Goal: Task Accomplishment & Management: Manage account settings

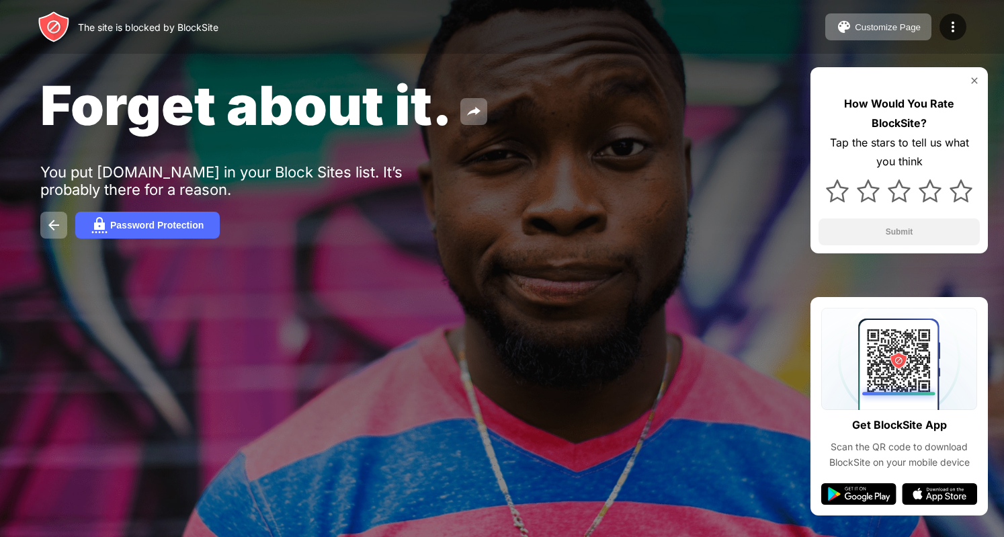
click at [448, 154] on div "Forget about it. You put [DOMAIN_NAME] in your Block Sites list. It’s probably …" at bounding box center [502, 155] width 1004 height 311
click at [977, 80] on img at bounding box center [974, 80] width 11 height 11
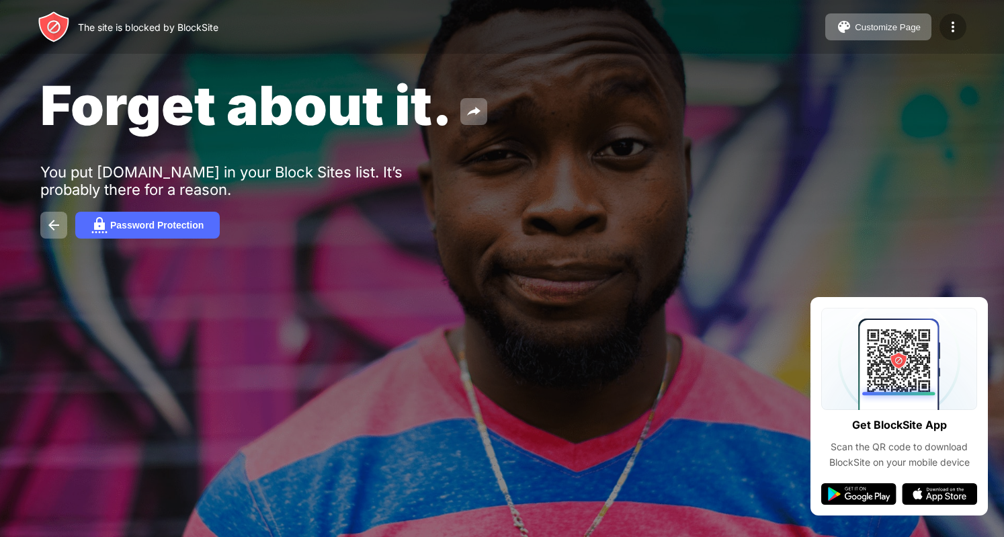
click at [959, 31] on img at bounding box center [953, 27] width 16 height 16
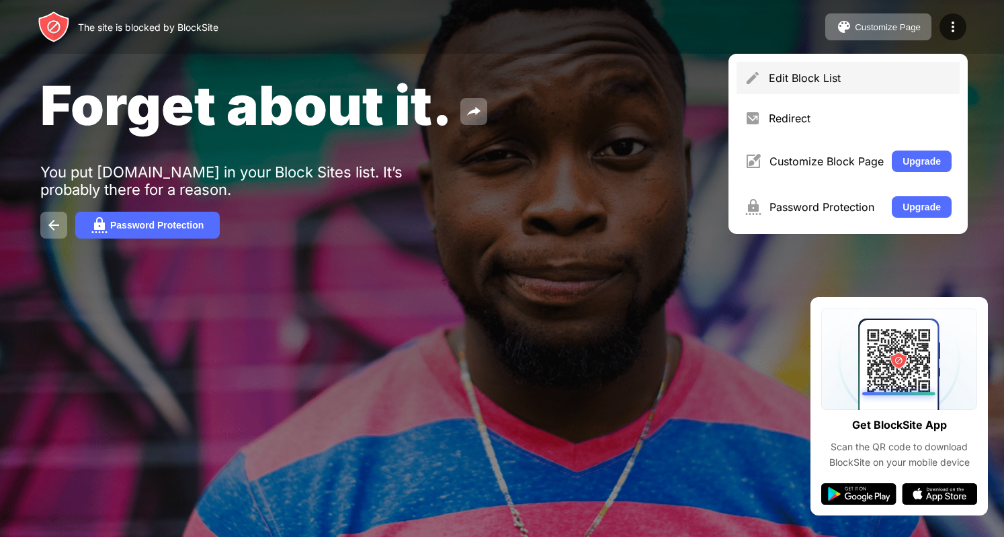
click at [868, 72] on div "Edit Block List" at bounding box center [860, 77] width 183 height 13
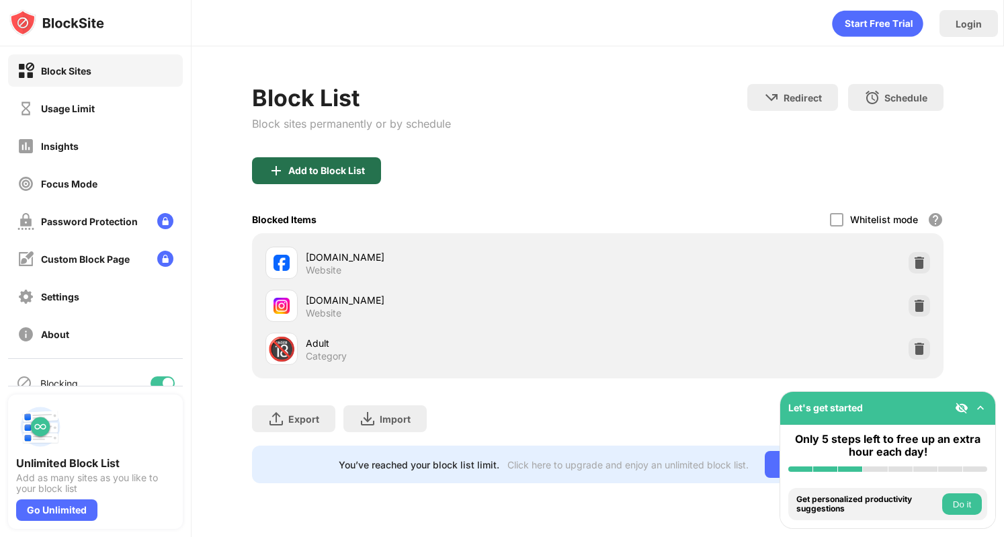
click at [344, 165] on div "Add to Block List" at bounding box center [326, 170] width 77 height 11
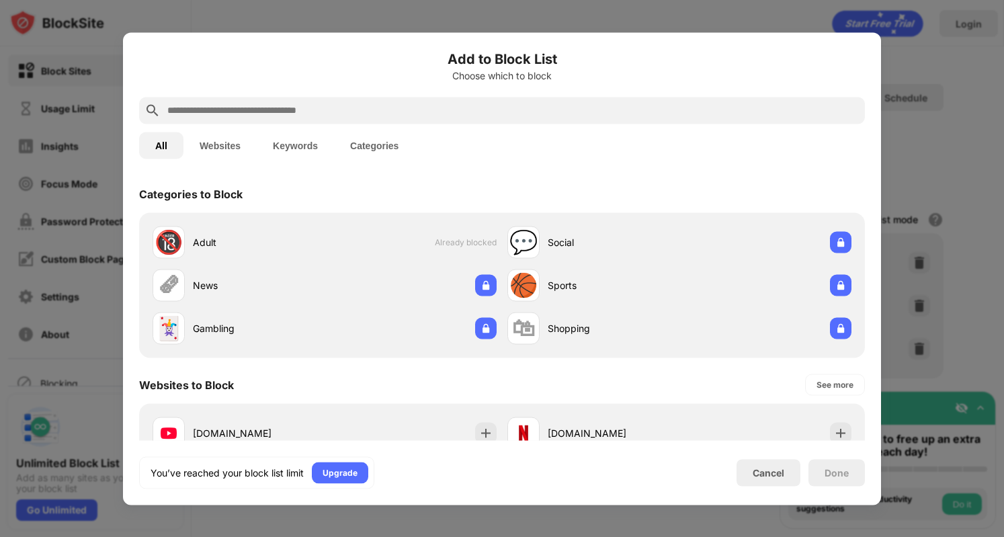
click at [269, 107] on input "text" at bounding box center [513, 110] width 694 height 16
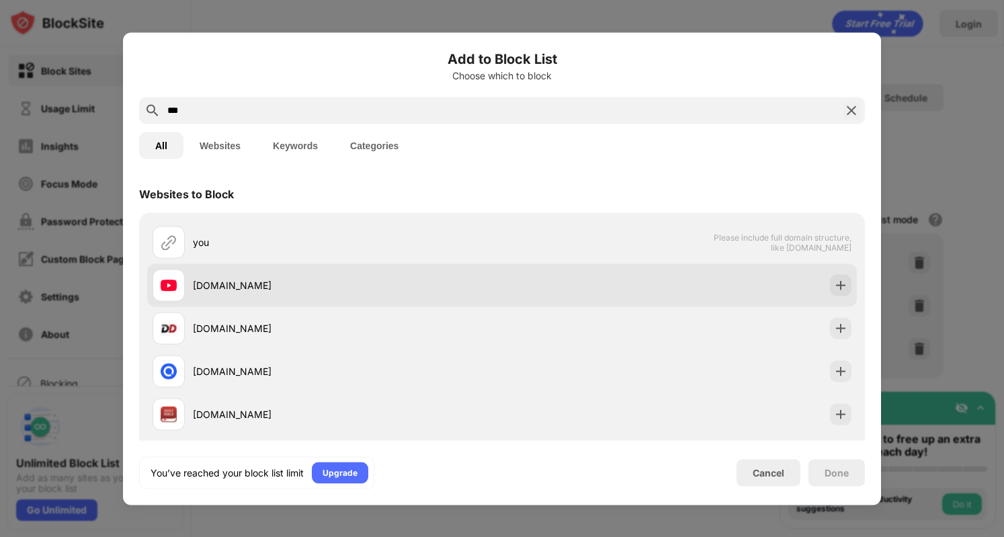
type input "***"
click at [450, 283] on div "[DOMAIN_NAME]" at bounding box center [347, 285] width 309 height 14
click at [834, 286] on img at bounding box center [840, 284] width 13 height 13
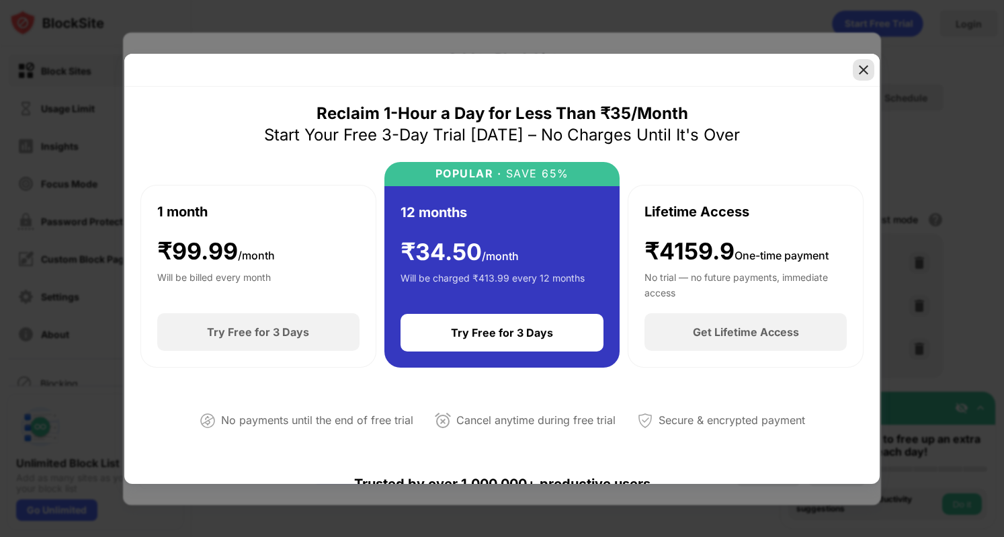
click at [866, 69] on img at bounding box center [863, 69] width 13 height 13
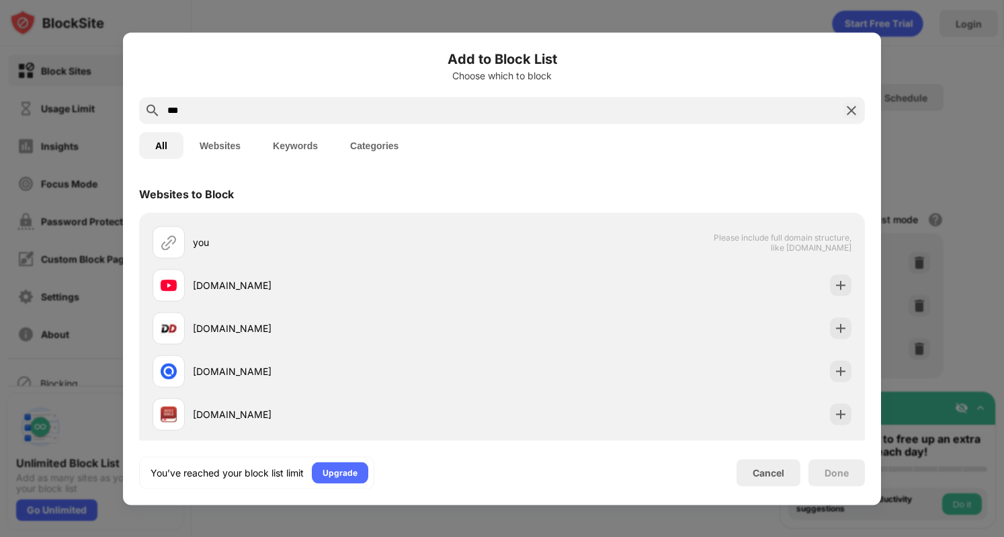
click at [855, 112] on img at bounding box center [851, 110] width 16 height 16
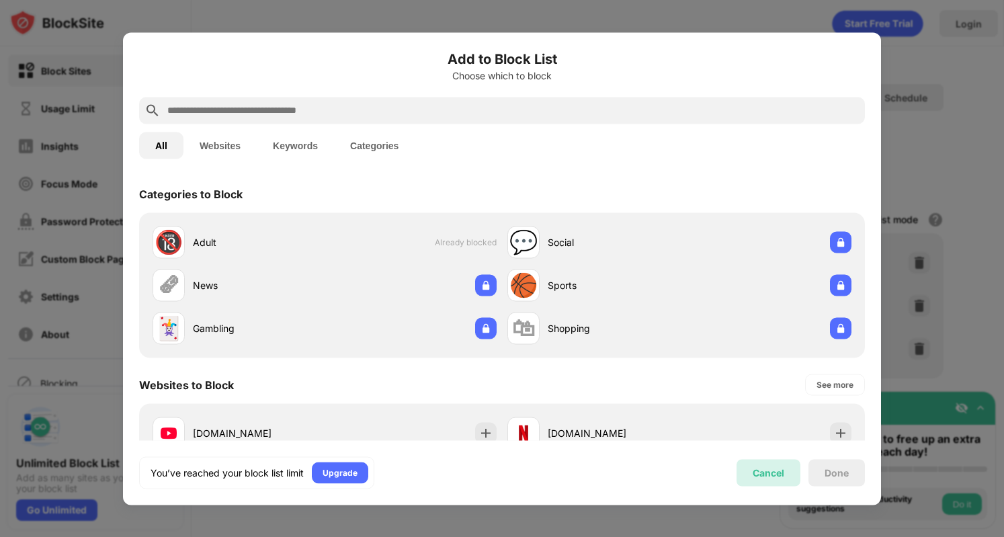
click at [757, 474] on div "Cancel" at bounding box center [769, 472] width 32 height 11
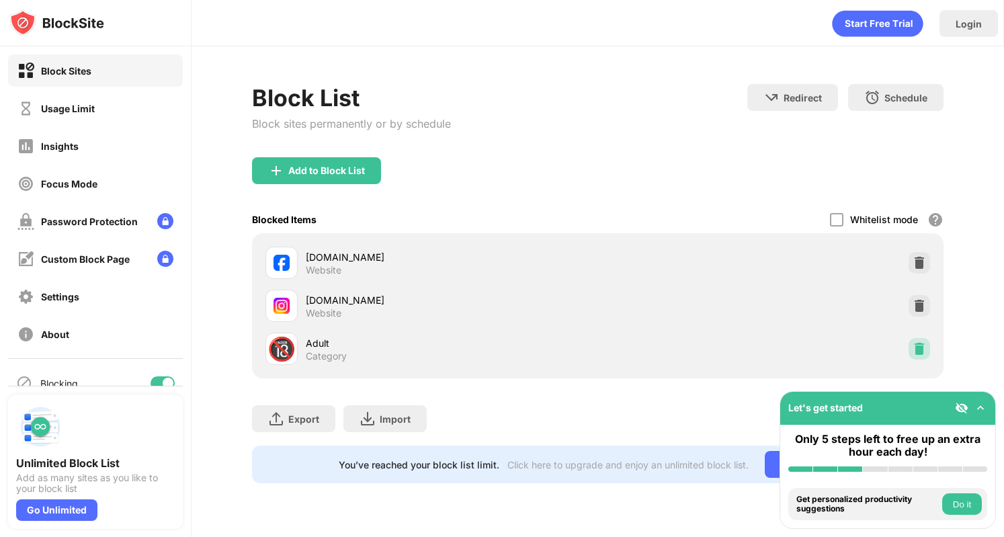
click at [919, 353] on img at bounding box center [919, 348] width 13 height 13
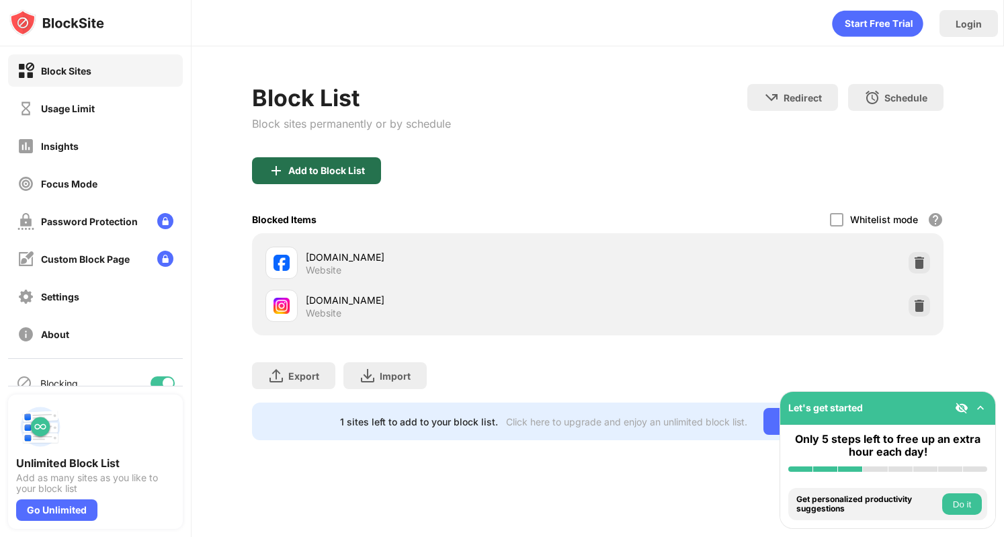
click at [339, 173] on div "Add to Block List" at bounding box center [326, 170] width 77 height 11
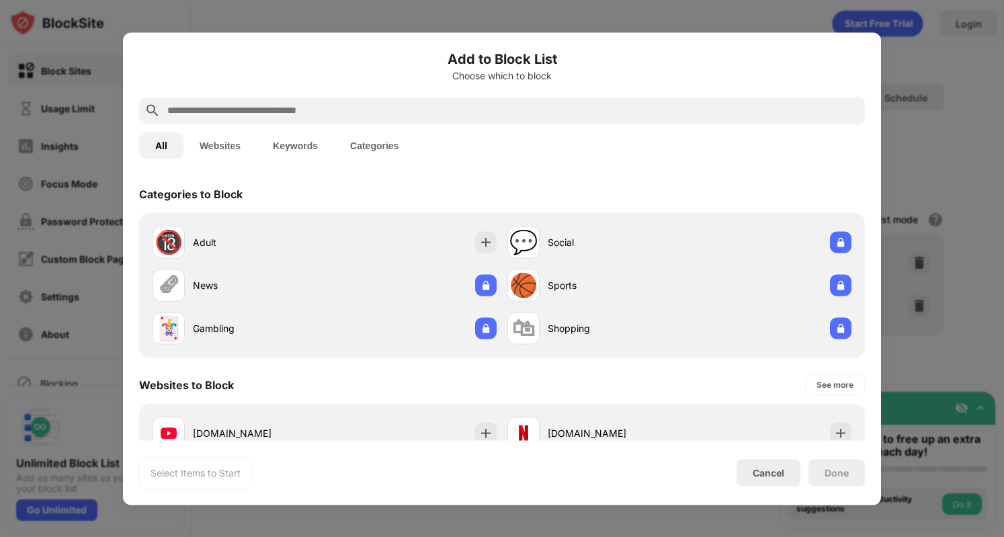
click at [331, 120] on div at bounding box center [502, 110] width 726 height 27
click at [337, 118] on input "text" at bounding box center [513, 110] width 694 height 16
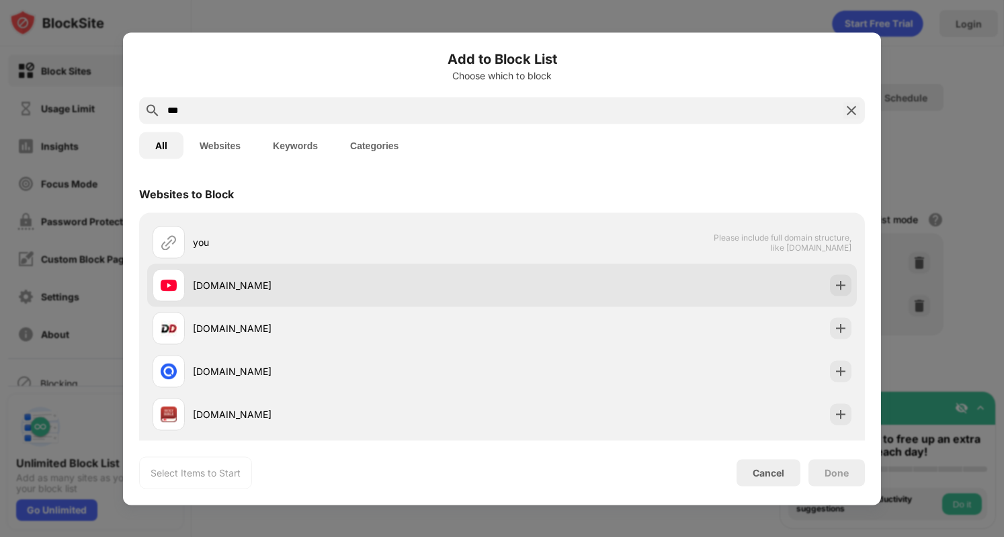
type input "***"
click at [267, 299] on div "[DOMAIN_NAME]" at bounding box center [327, 285] width 349 height 32
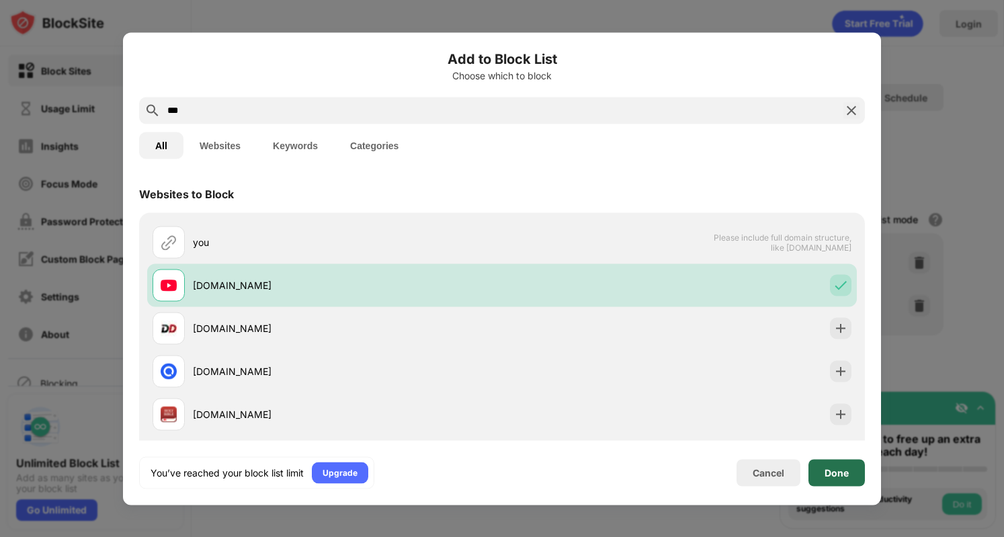
click at [820, 471] on div "Done" at bounding box center [836, 472] width 56 height 27
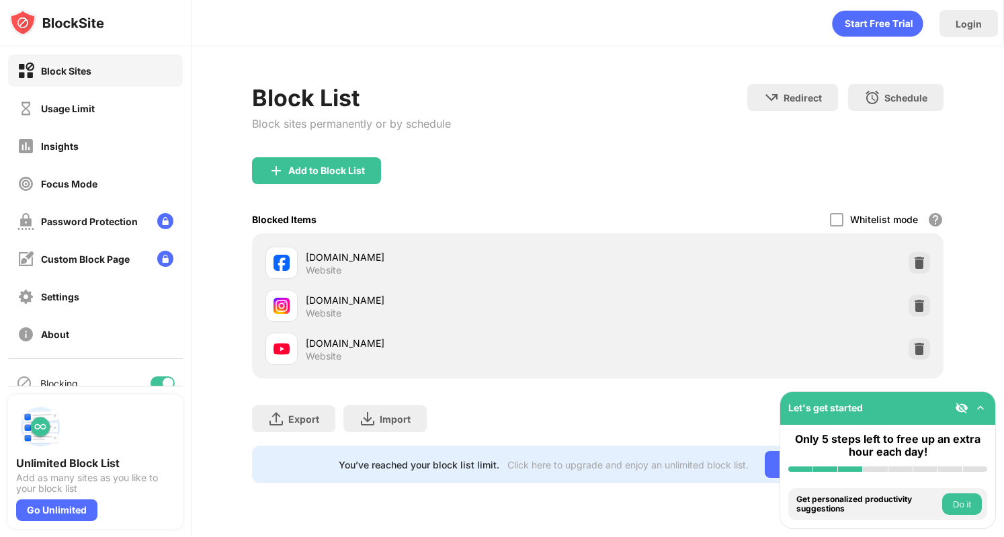
click at [978, 405] on img at bounding box center [980, 407] width 13 height 13
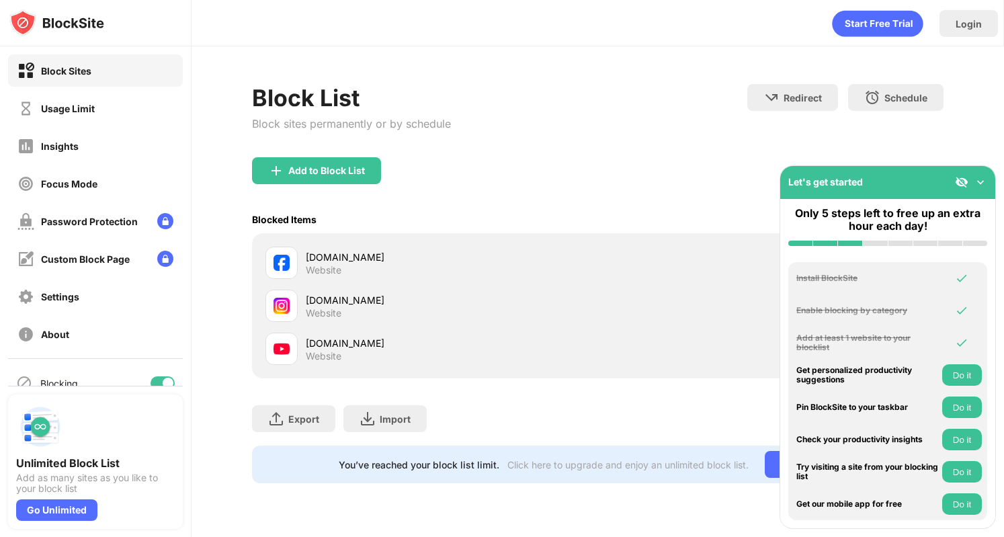
click at [982, 181] on img at bounding box center [980, 181] width 13 height 13
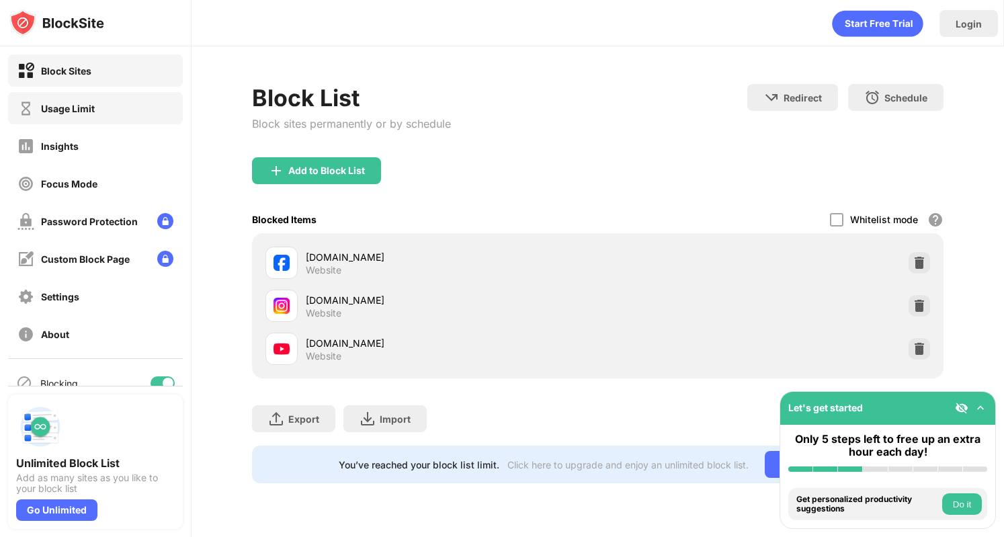
click at [43, 106] on div "Usage Limit" at bounding box center [68, 108] width 54 height 11
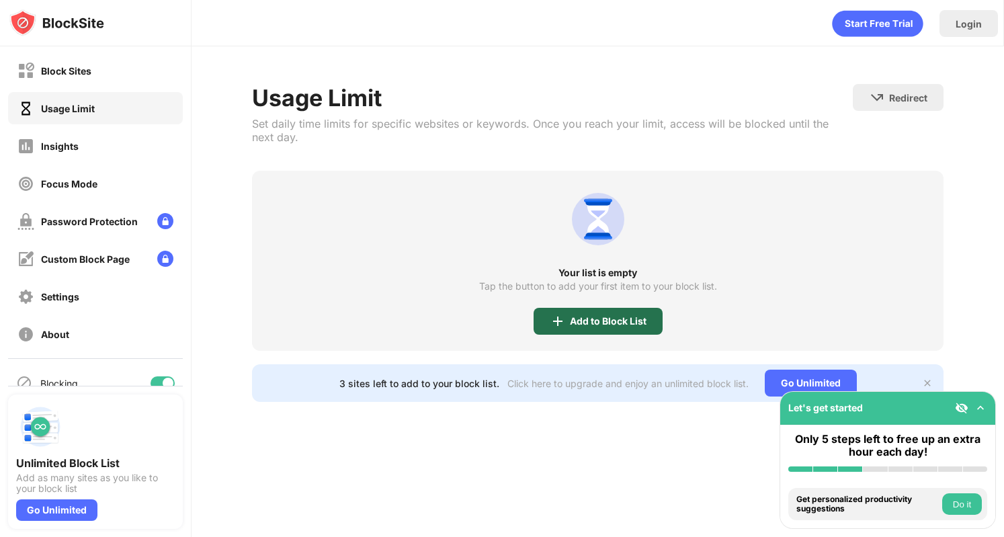
click at [552, 313] on img at bounding box center [558, 321] width 16 height 16
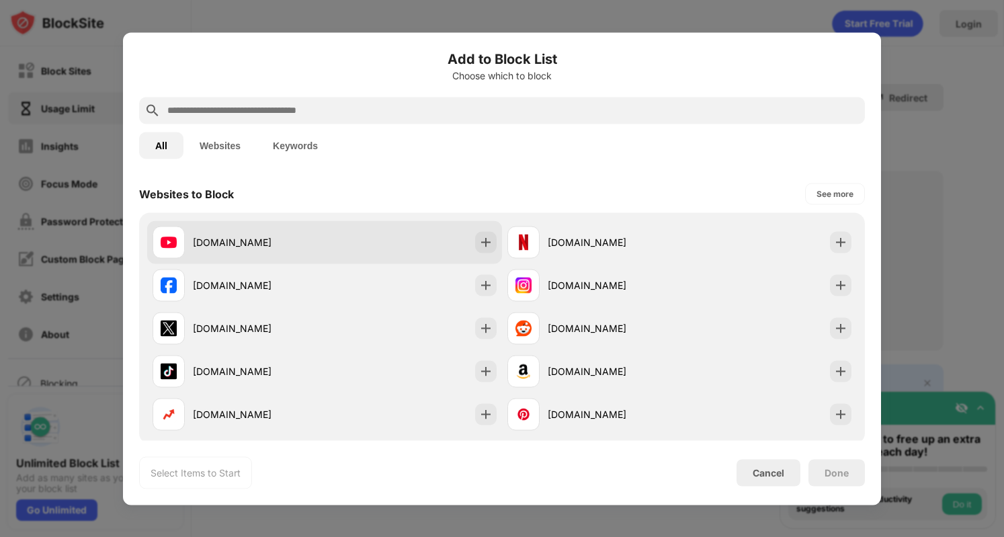
click at [265, 237] on div "[DOMAIN_NAME]" at bounding box center [259, 242] width 132 height 14
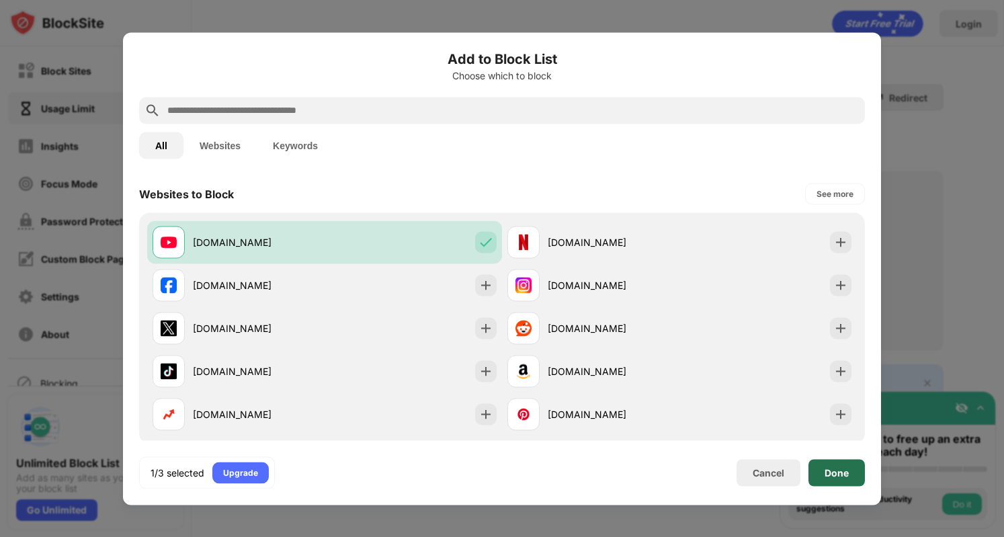
click at [849, 478] on div "Done" at bounding box center [836, 472] width 56 height 27
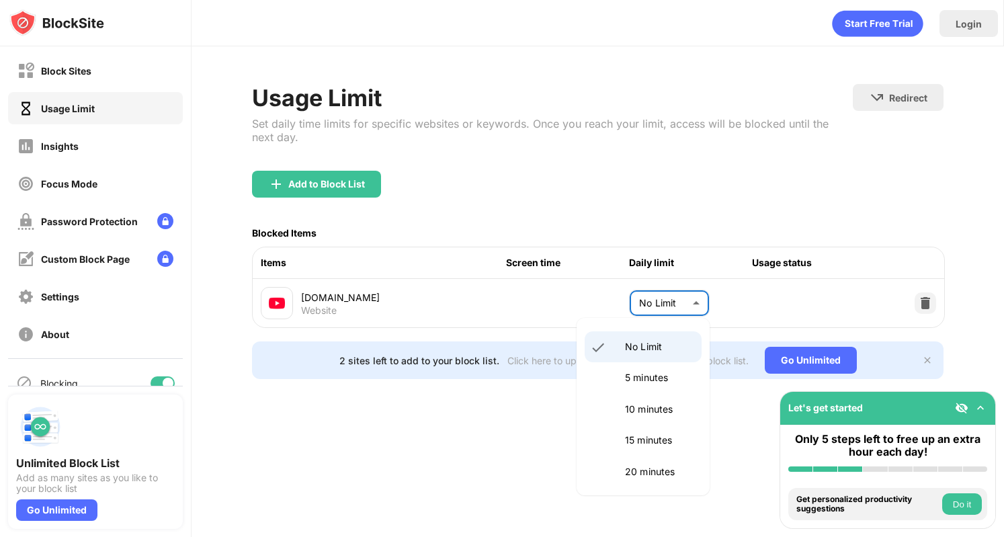
click at [708, 292] on body "Block Sites Usage Limit Insights Focus Mode Password Protection Custom Block Pa…" at bounding box center [502, 268] width 1004 height 537
click at [684, 443] on li "15 minutes" at bounding box center [643, 440] width 117 height 31
type input "**"
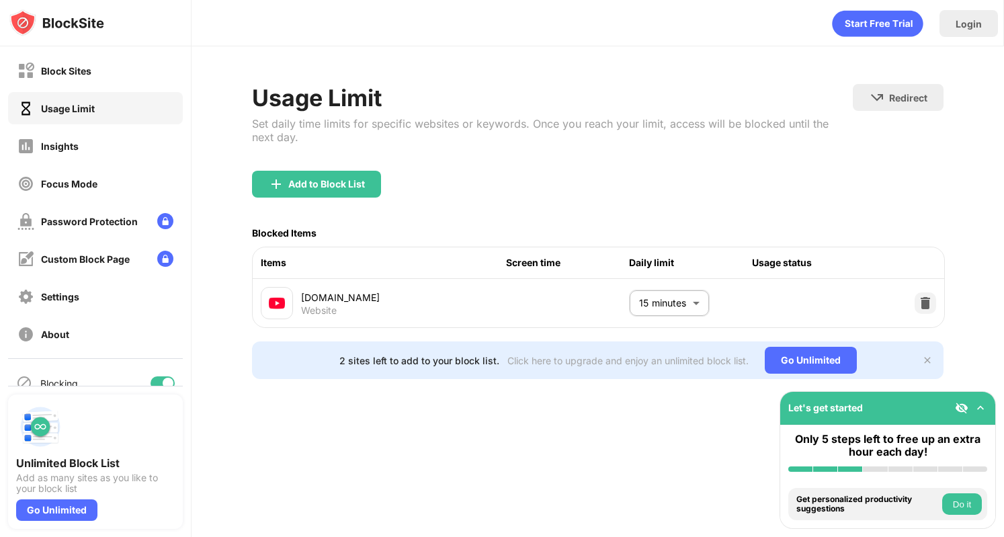
click at [933, 365] on div "2 sites left to add to your block list. Click here to upgrade and enjoy an unli…" at bounding box center [598, 360] width 692 height 38
click at [931, 364] on img at bounding box center [927, 360] width 11 height 11
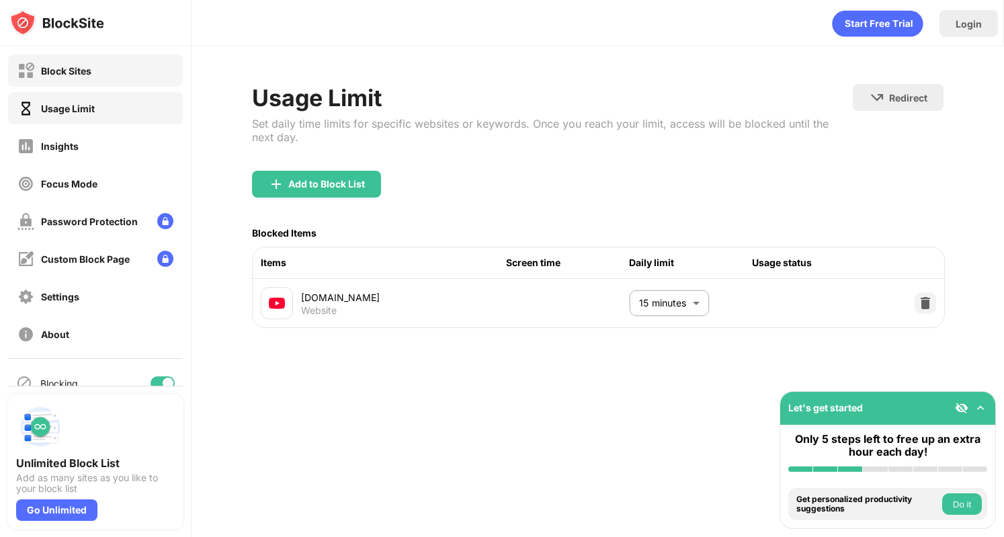
click at [111, 62] on div "Block Sites" at bounding box center [95, 70] width 175 height 32
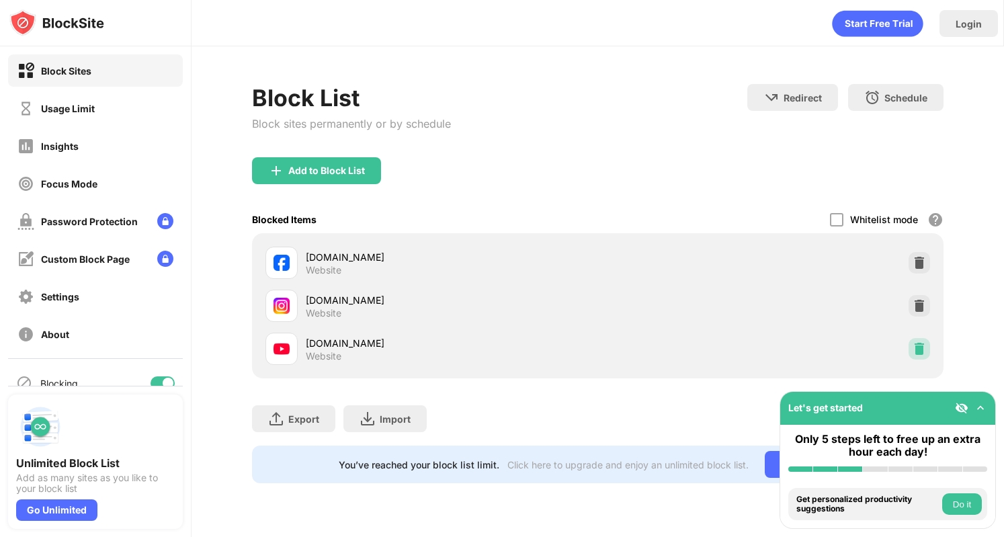
click at [917, 347] on img at bounding box center [919, 348] width 13 height 13
